Goal: Navigation & Orientation: Find specific page/section

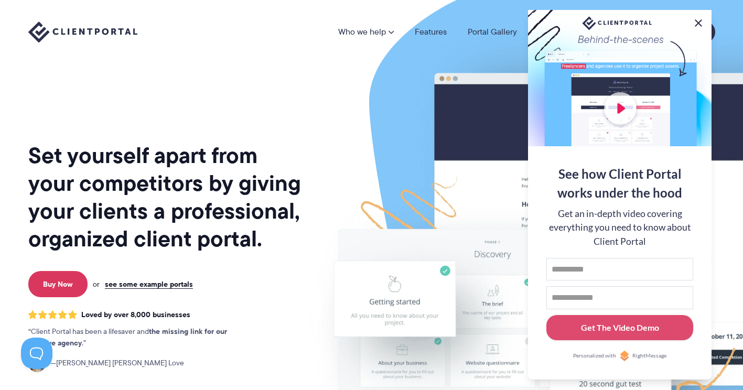
click at [702, 18] on button at bounding box center [699, 23] width 13 height 13
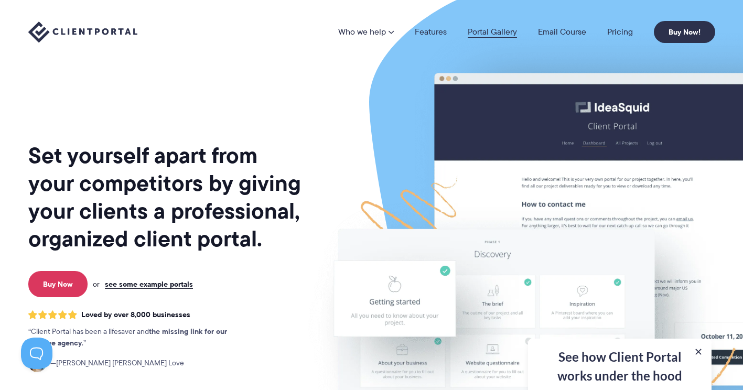
click at [501, 33] on link "Portal Gallery" at bounding box center [492, 32] width 49 height 8
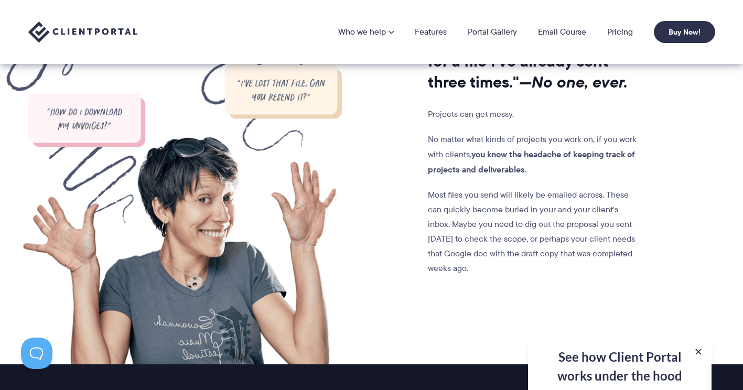
scroll to position [839, 0]
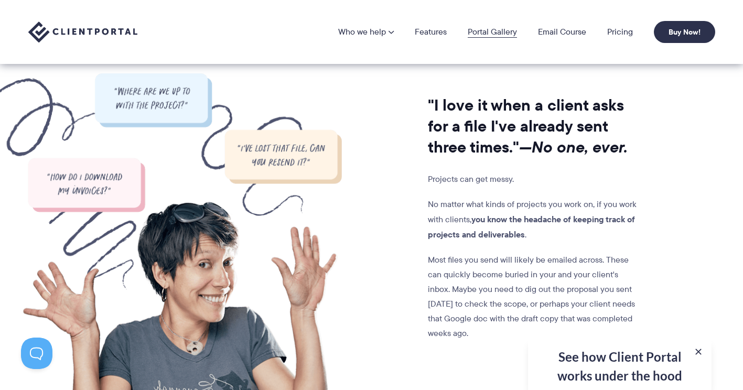
click at [500, 31] on link "Portal Gallery" at bounding box center [492, 32] width 49 height 8
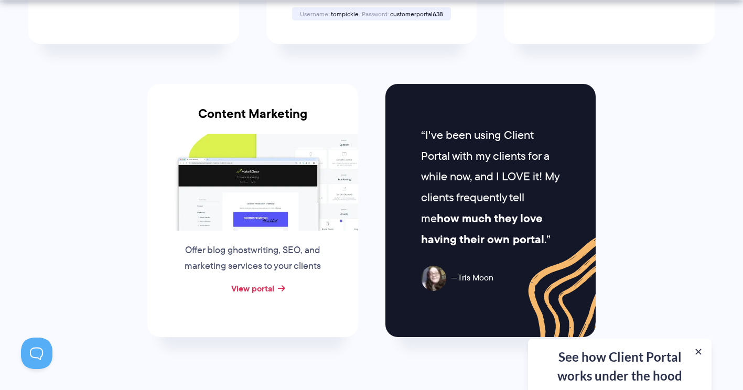
scroll to position [1049, 0]
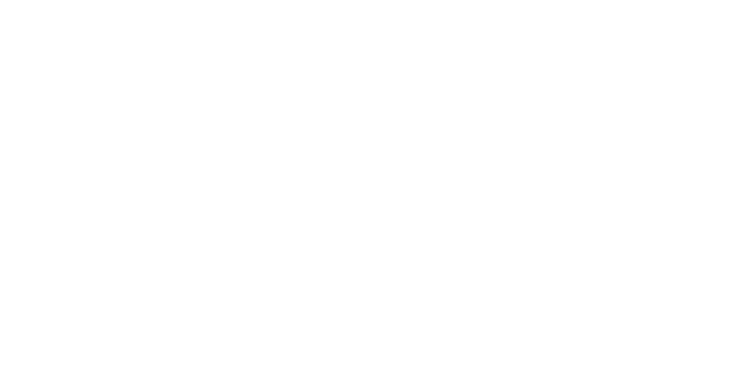
scroll to position [839, 0]
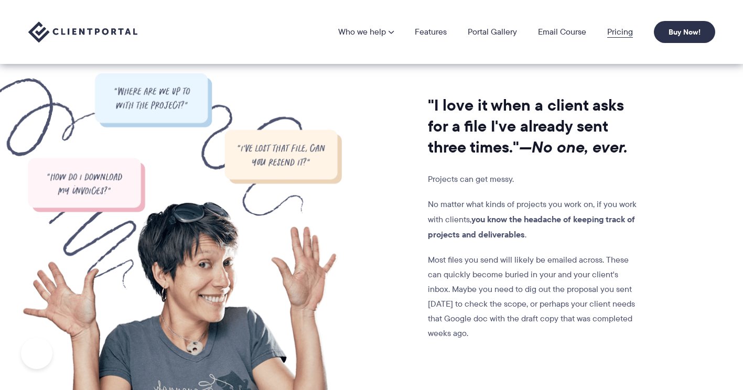
click at [610, 36] on link "Pricing" at bounding box center [621, 32] width 26 height 8
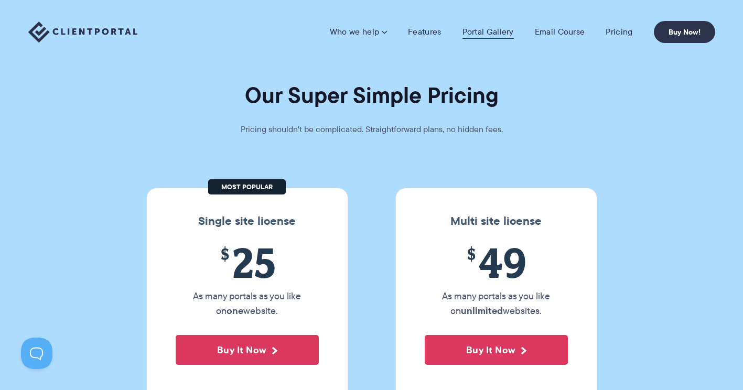
click at [499, 31] on link "Portal Gallery" at bounding box center [488, 32] width 51 height 10
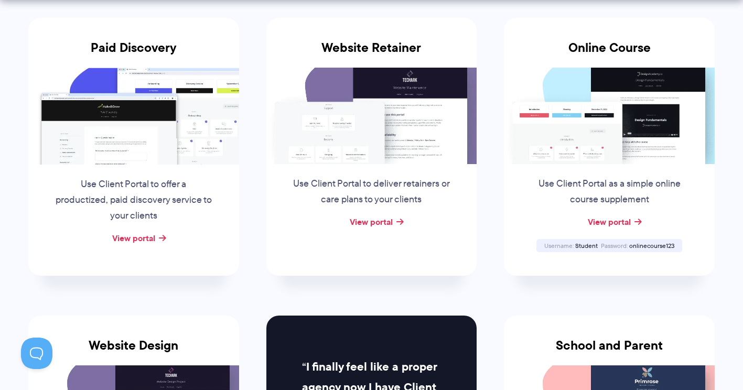
scroll to position [262, 0]
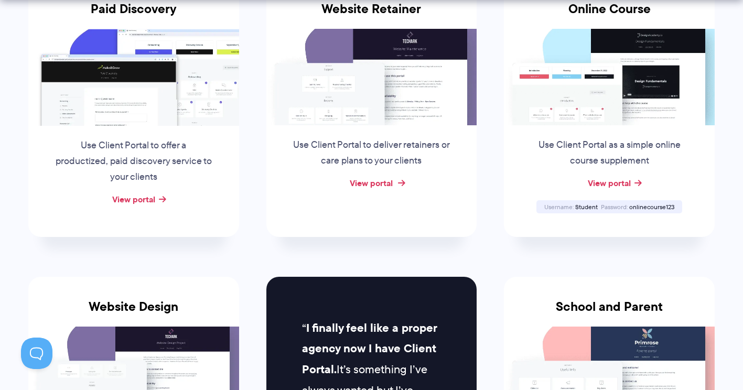
click at [380, 182] on link "View portal" at bounding box center [371, 183] width 43 height 13
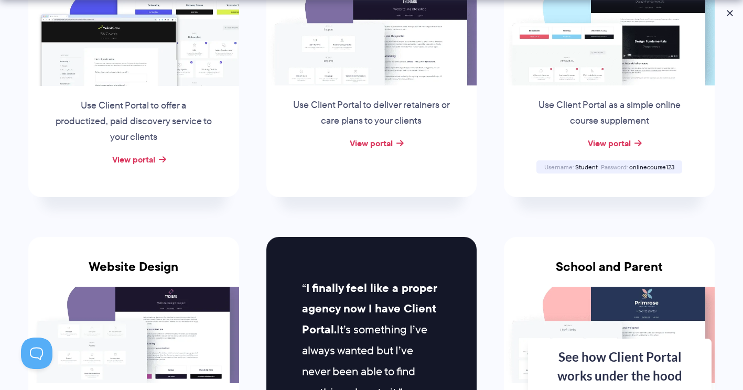
scroll to position [315, 0]
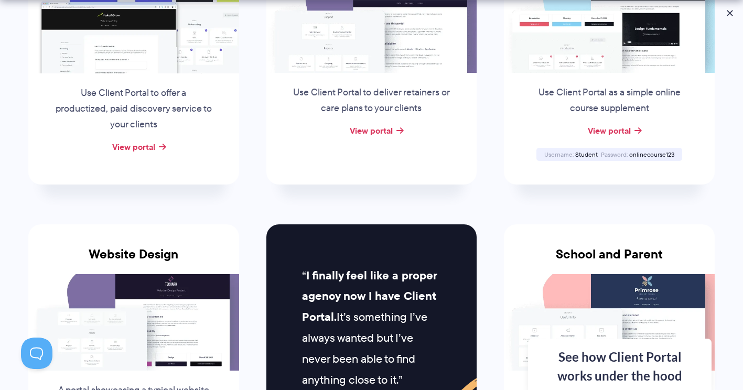
click at [602, 73] on div "Use Client Portal as a simple online course supplement" at bounding box center [609, 98] width 180 height 50
click at [607, 126] on link "View portal" at bounding box center [609, 130] width 43 height 13
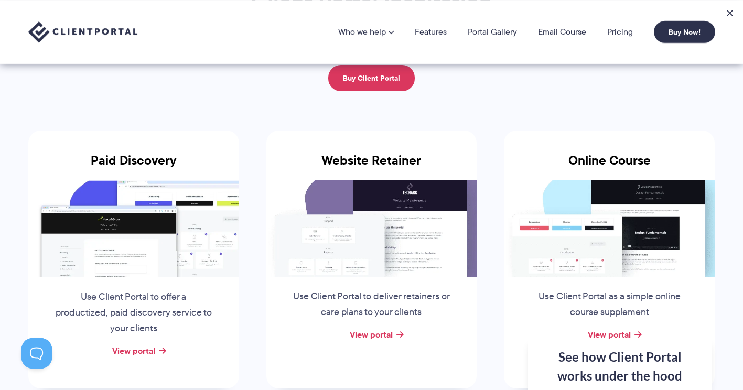
scroll to position [105, 0]
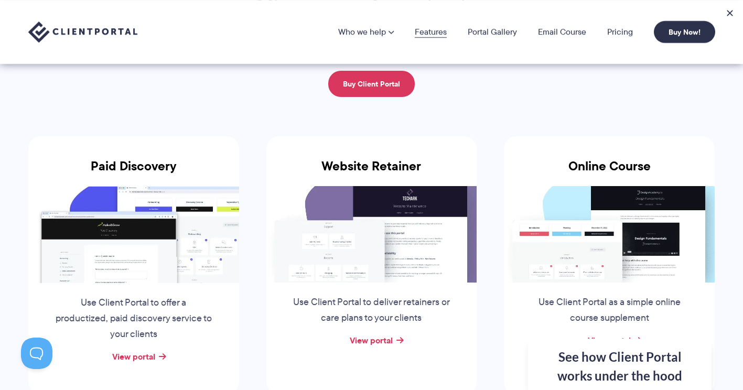
click at [438, 29] on link "Features" at bounding box center [431, 32] width 32 height 8
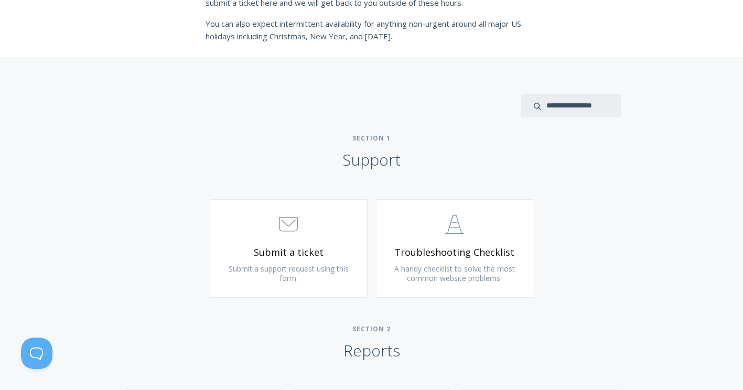
scroll to position [472, 0]
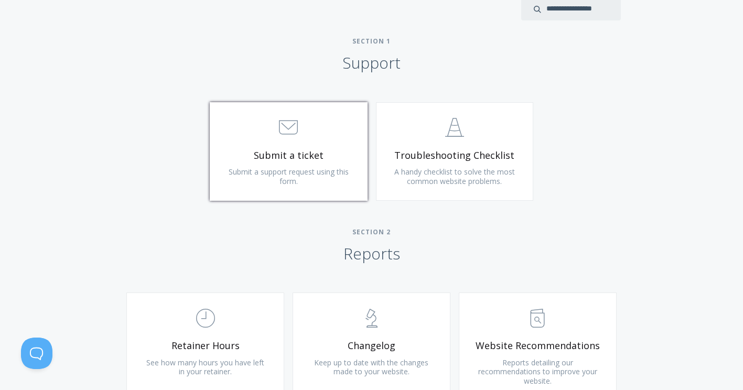
click at [290, 160] on span "Submit a ticket" at bounding box center [288, 156] width 125 height 12
click at [441, 147] on link ".st0{fill:none;stroke:#000000;stroke-width:2;stroke-miterlimit:10;} Untitled-24…" at bounding box center [455, 151] width 158 height 99
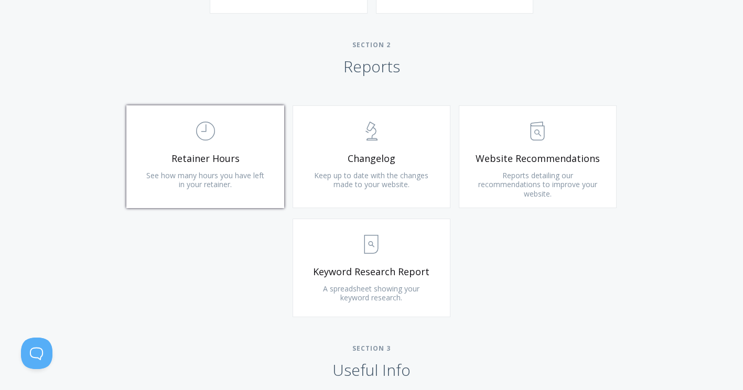
scroll to position [682, 0]
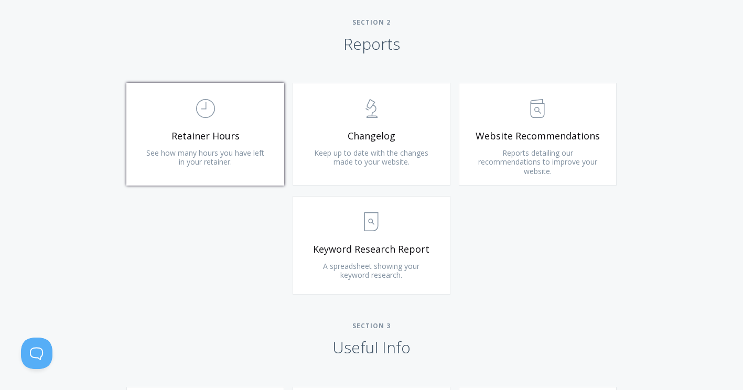
click at [218, 152] on span "See how many hours you have left in your retainer." at bounding box center [205, 157] width 118 height 19
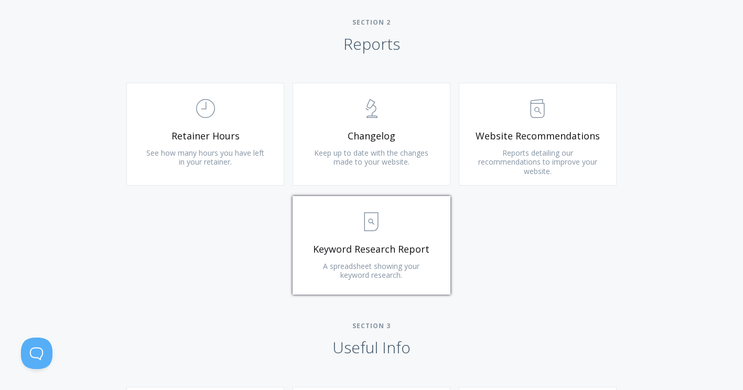
click at [372, 242] on link ".st0{fill:none;stroke:#000000;stroke-width:2;stroke-miterlimit:10;} Untitled-15…" at bounding box center [372, 245] width 158 height 99
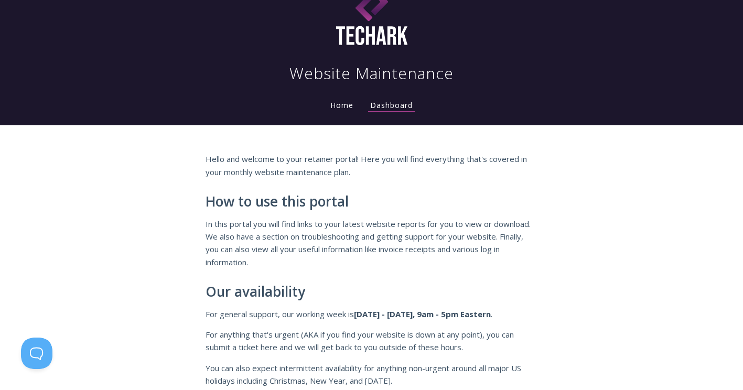
scroll to position [0, 0]
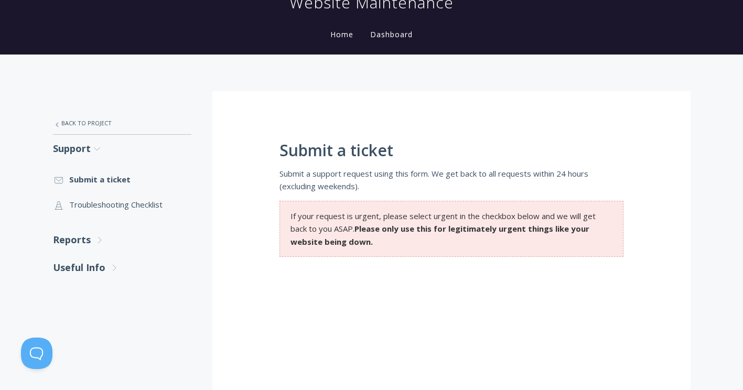
scroll to position [97, 0]
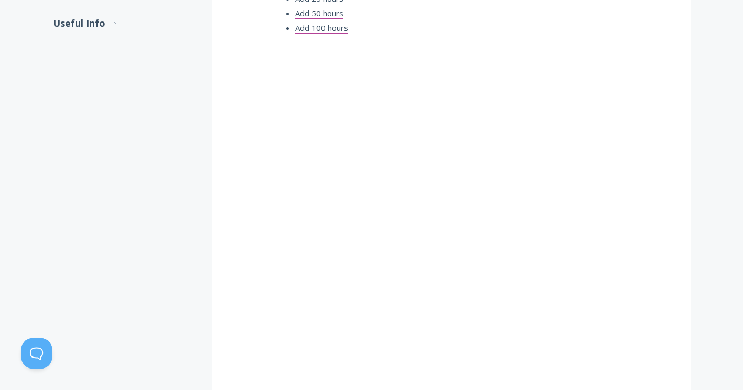
scroll to position [367, 0]
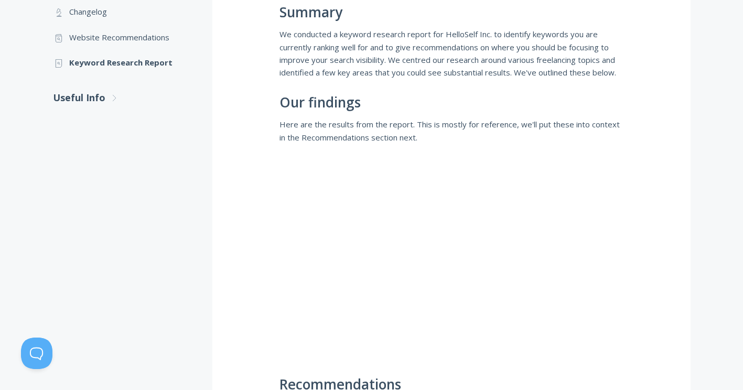
scroll to position [162, 0]
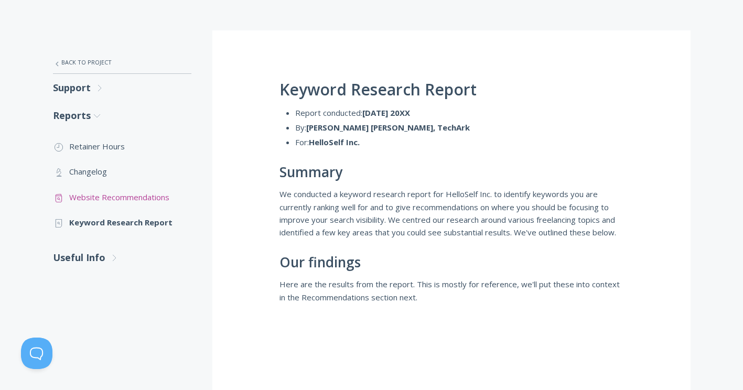
click at [113, 197] on link ".st0{fill:none;stroke:#000000;stroke-width:2;stroke-miterlimit:10;} Untitled-13…" at bounding box center [122, 197] width 139 height 25
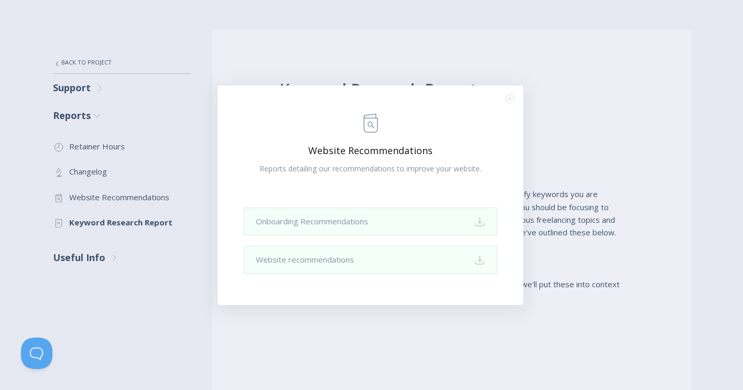
click at [384, 32] on div ".st0{fill:none;stroke:#000000;stroke-width:2;stroke-miterlimit:10;} Untitled-13…" at bounding box center [371, 195] width 743 height 390
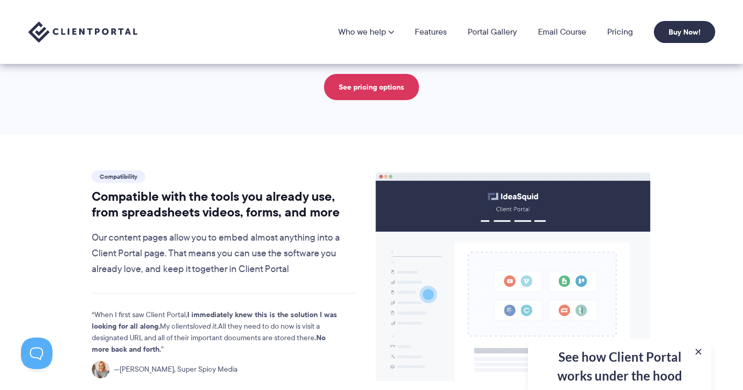
scroll to position [1049, 0]
